Goal: Transaction & Acquisition: Purchase product/service

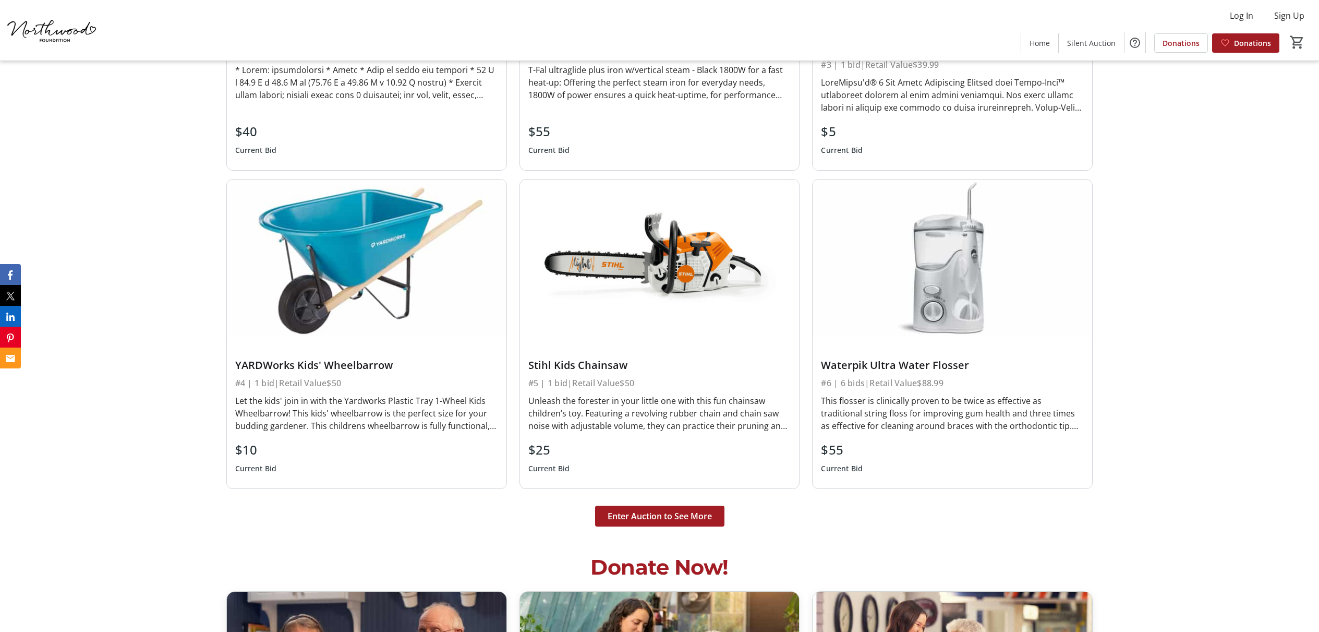
scroll to position [3062, 0]
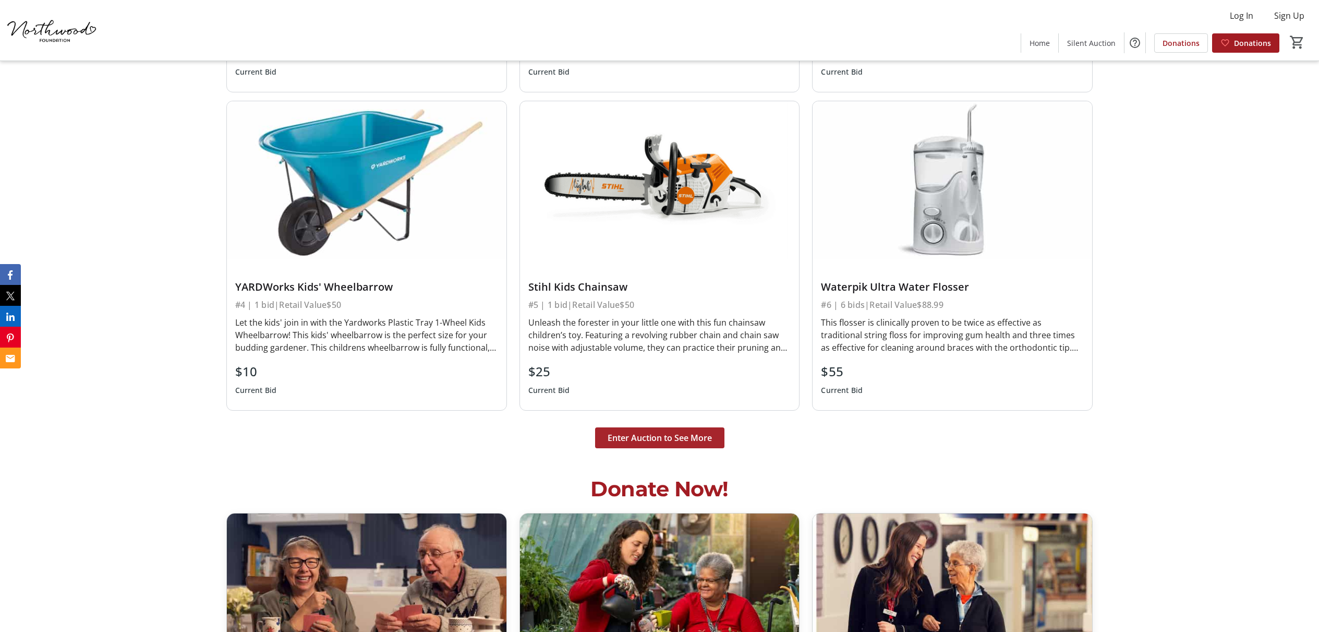
click at [656, 434] on span "Enter Auction to See More" at bounding box center [660, 437] width 104 height 13
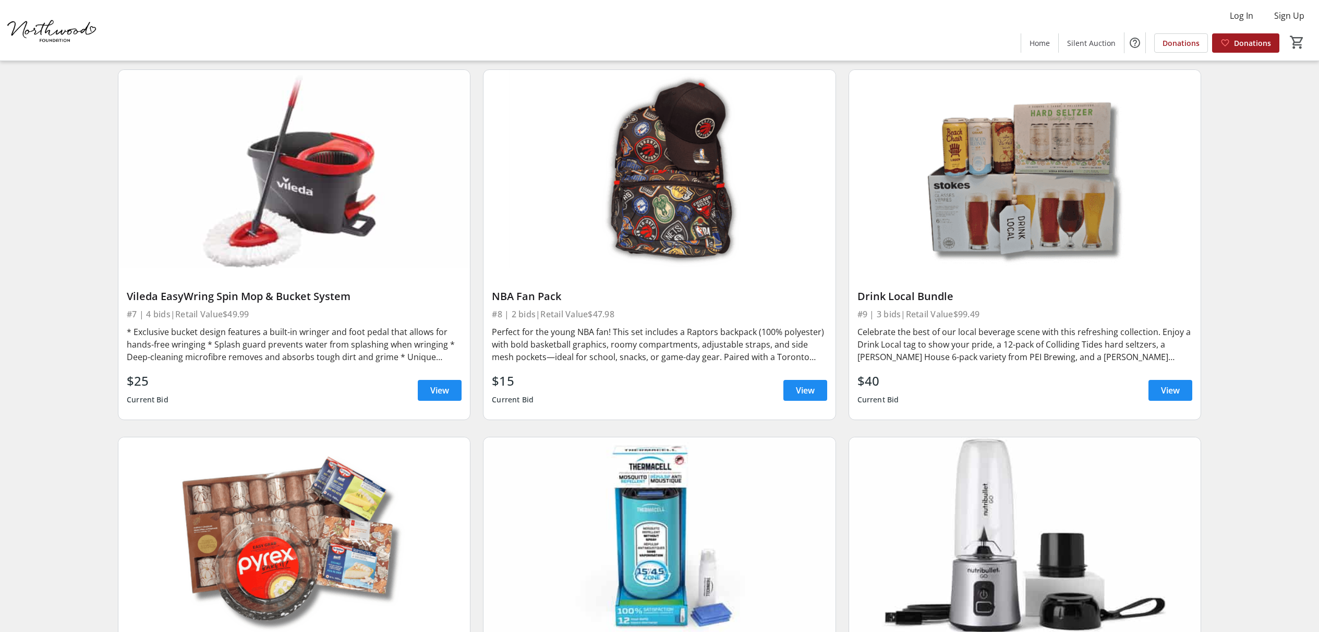
scroll to position [791, 0]
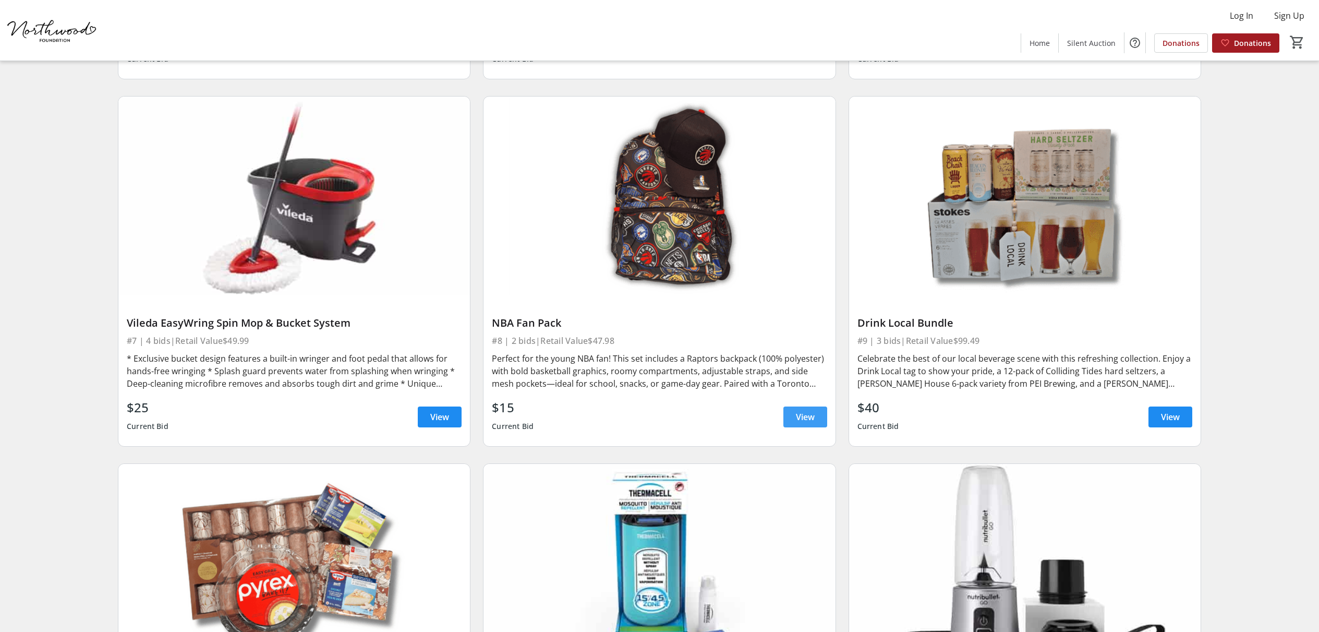
click at [804, 414] on span "View" at bounding box center [805, 417] width 19 height 13
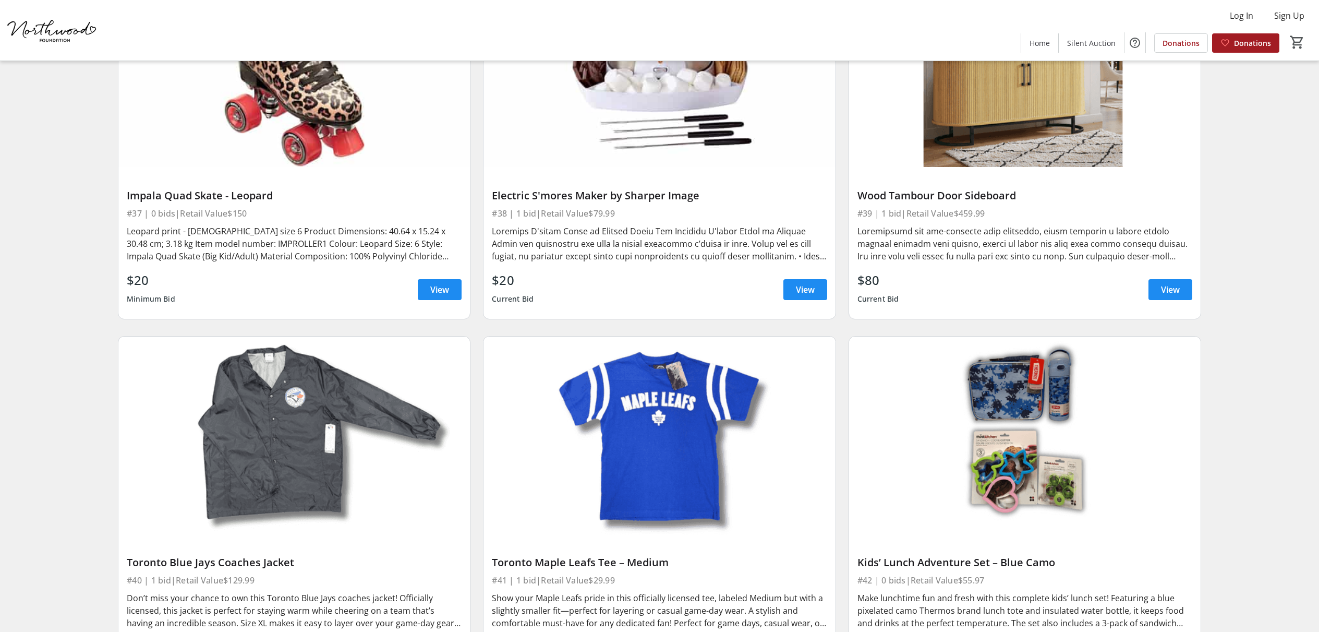
scroll to position [4806, 0]
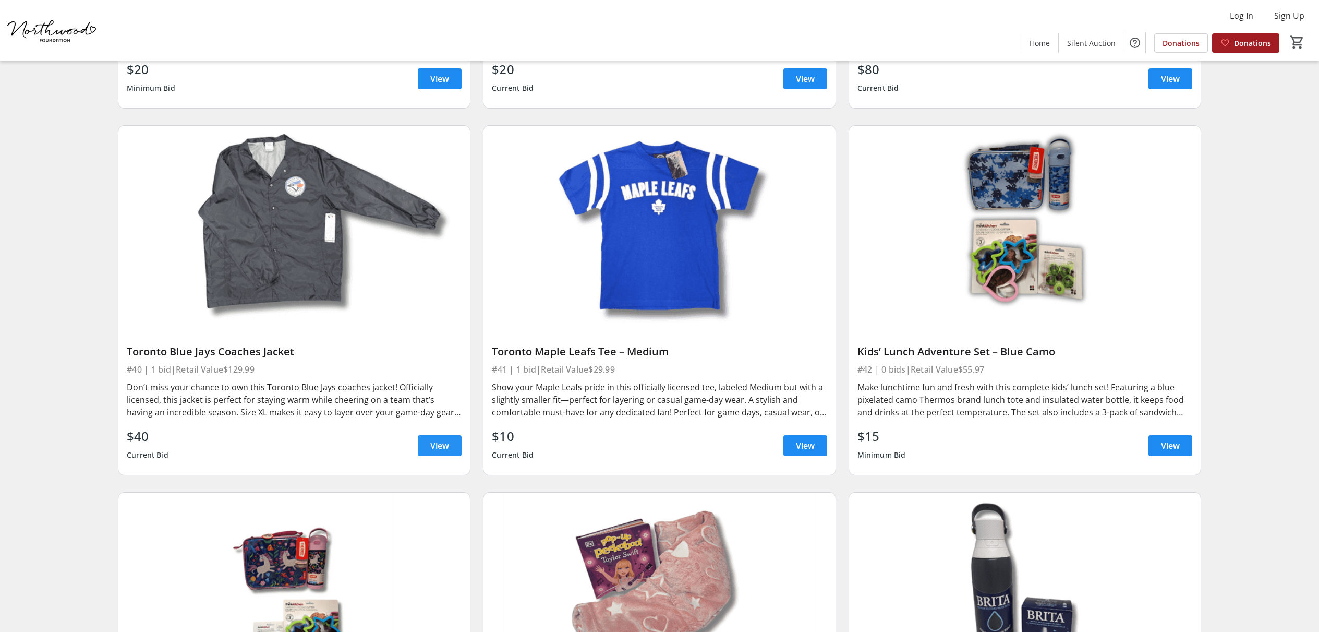
click at [448, 448] on span "View" at bounding box center [439, 445] width 19 height 13
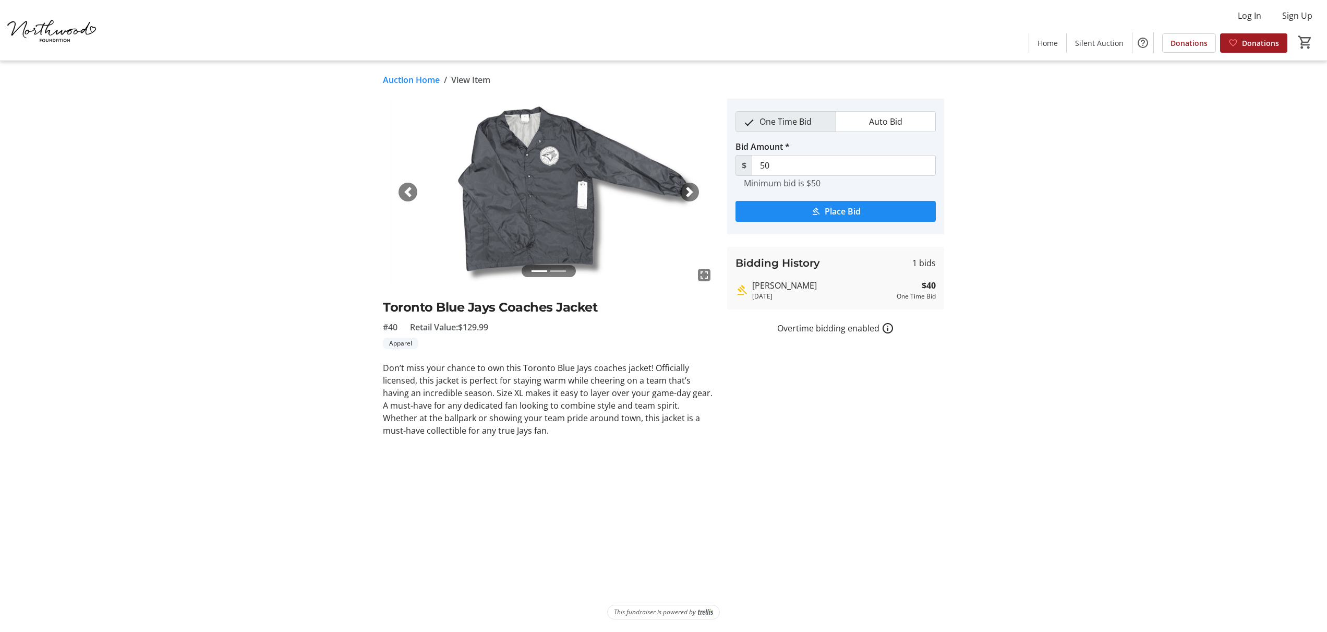
click at [690, 193] on span "button" at bounding box center [689, 192] width 10 height 10
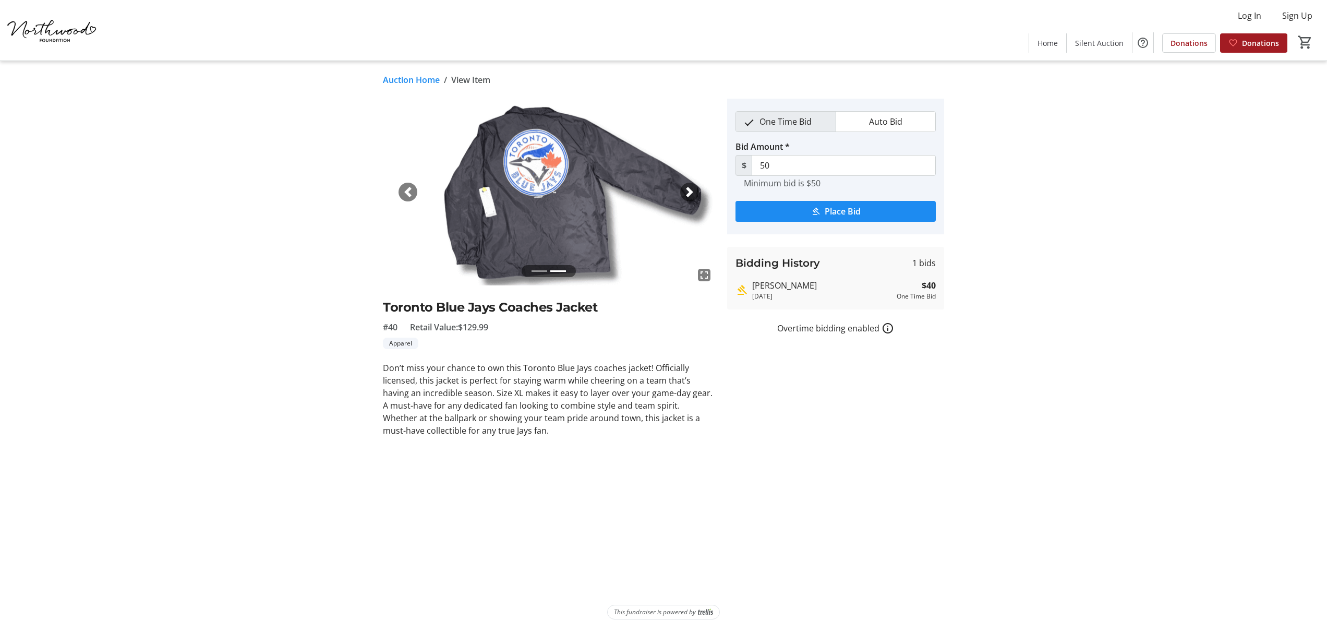
click at [412, 188] on span "button" at bounding box center [408, 192] width 10 height 10
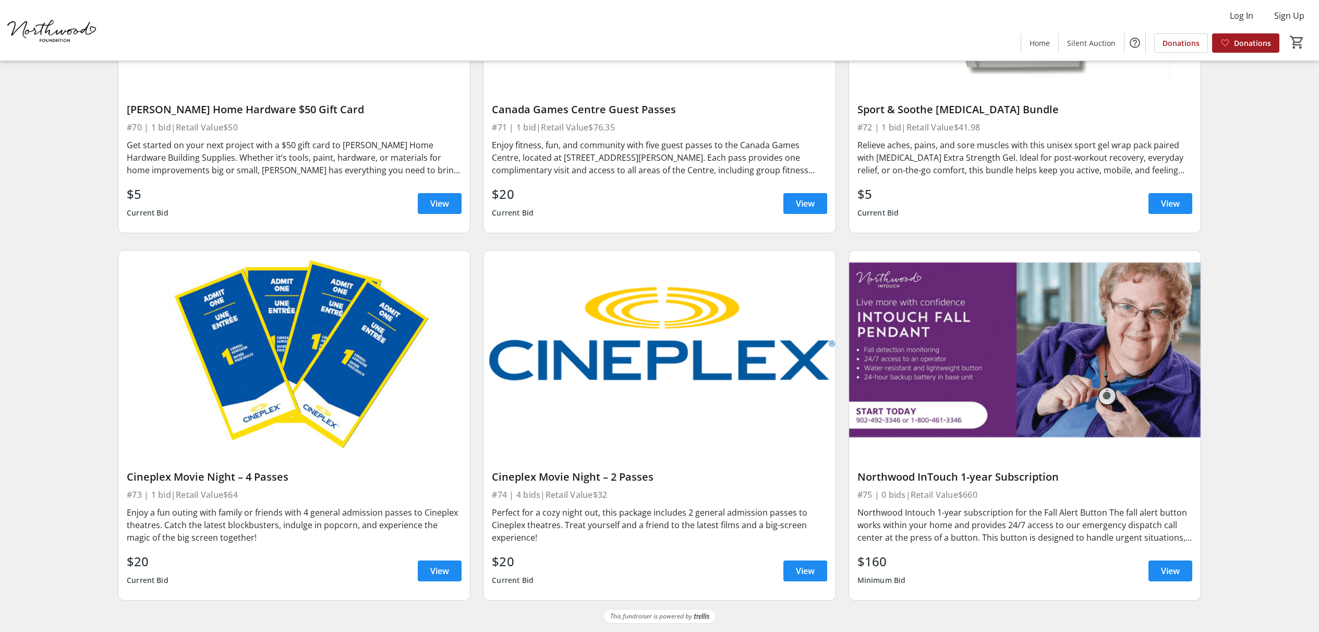
scroll to position [8719, 0]
